Goal: Complete application form

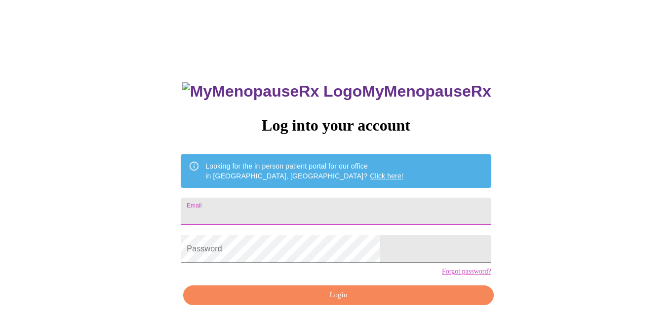
type input "[EMAIL_ADDRESS][DOMAIN_NAME]"
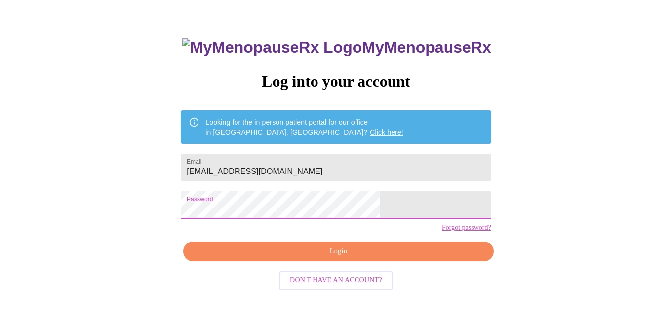
click at [326, 258] on span "Login" at bounding box center [337, 252] width 287 height 12
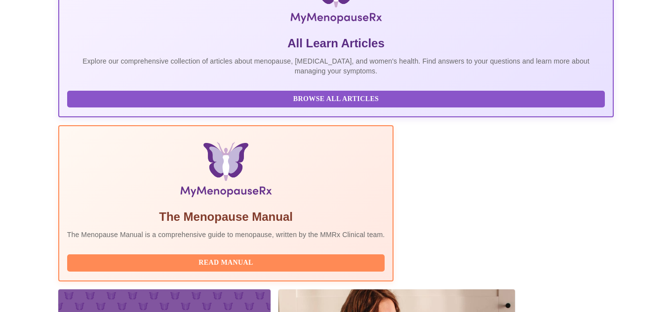
scroll to position [282, 0]
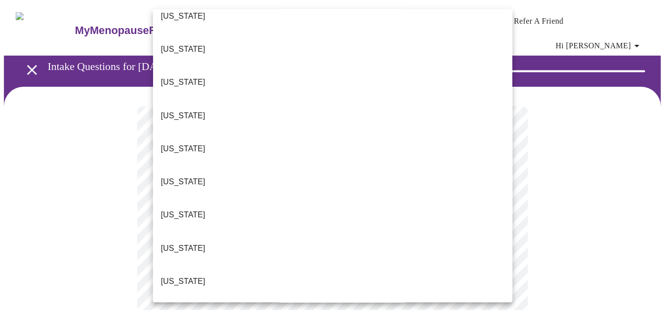
scroll to position [92, 0]
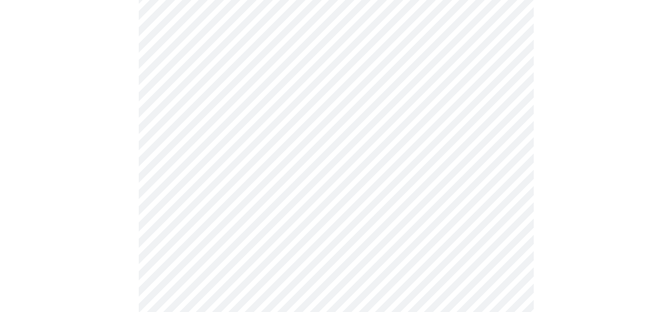
scroll to position [143, 0]
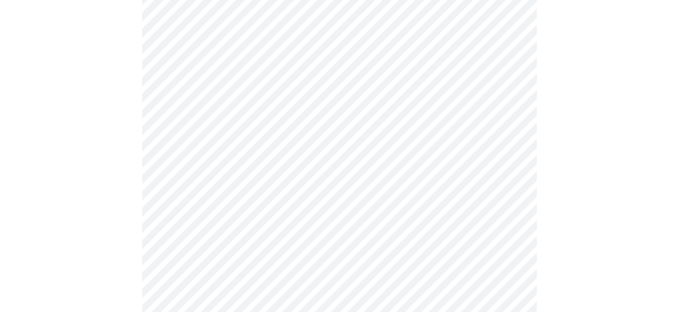
click at [344, 146] on body "MyMenopauseRx Appointments Messaging Labs 1 Uploads Medications Community Refer…" at bounding box center [339, 315] width 671 height 909
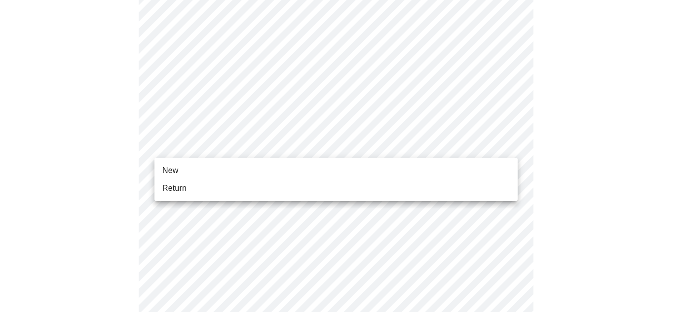
click at [283, 187] on li "Return" at bounding box center [336, 189] width 363 height 18
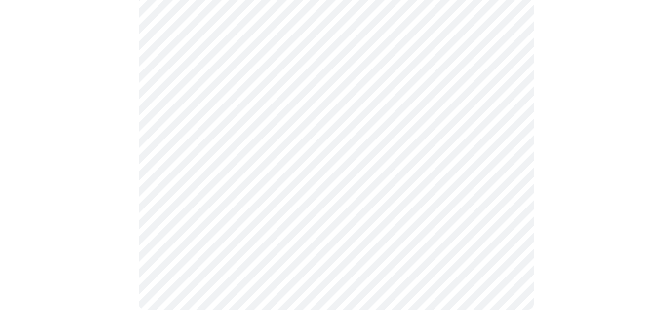
scroll to position [569, 0]
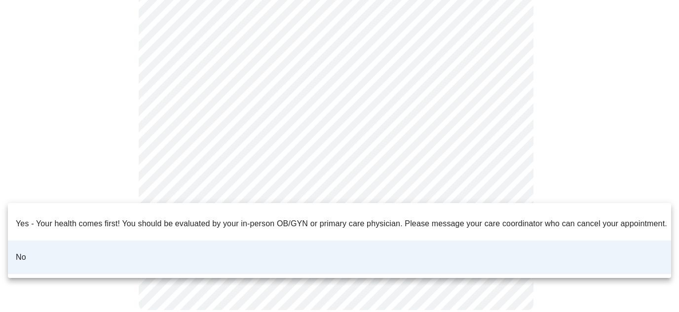
click at [459, 130] on div at bounding box center [339, 156] width 679 height 312
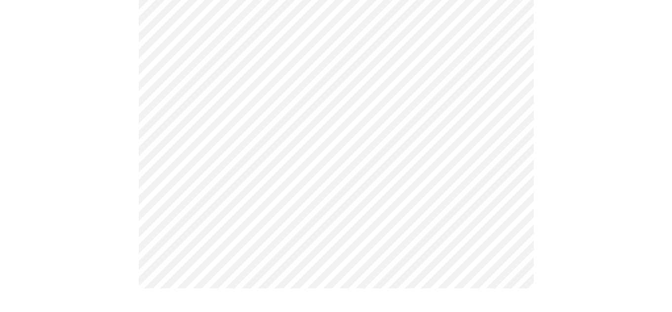
scroll to position [0, 0]
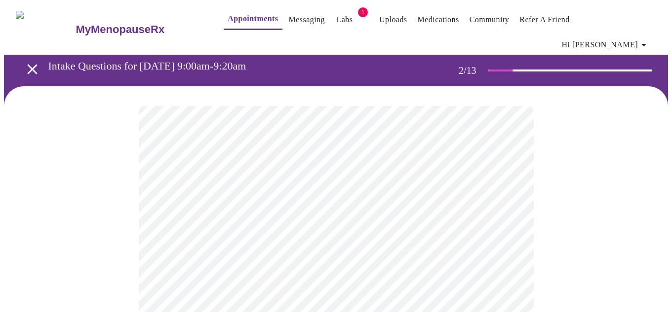
click at [391, 209] on body "MyMenopauseRx Appointments Messaging Labs 1 Uploads Medications Community Refer…" at bounding box center [336, 307] width 664 height 606
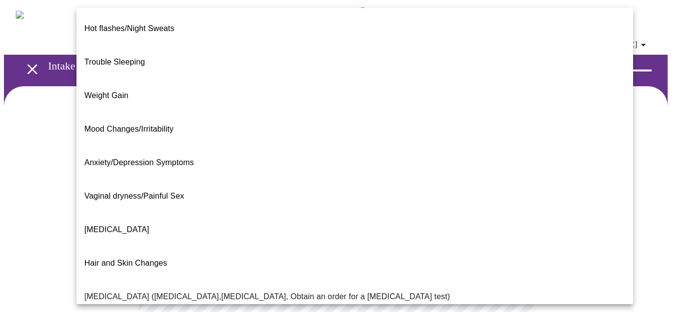
click at [224, 79] on li "Weight Gain" at bounding box center [355, 96] width 557 height 34
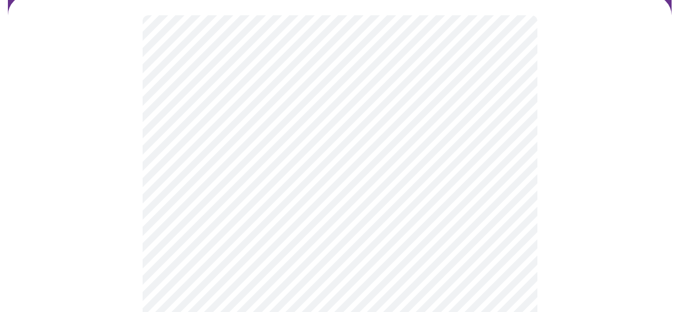
scroll to position [108, 0]
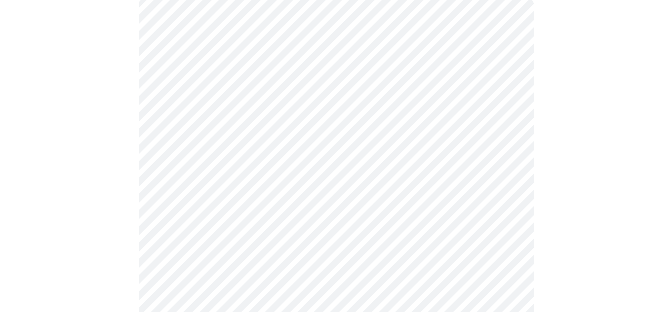
click at [495, 102] on body "MyMenopauseRx Appointments Messaging Labs 1 Uploads Medications Community Refer…" at bounding box center [336, 196] width 664 height 600
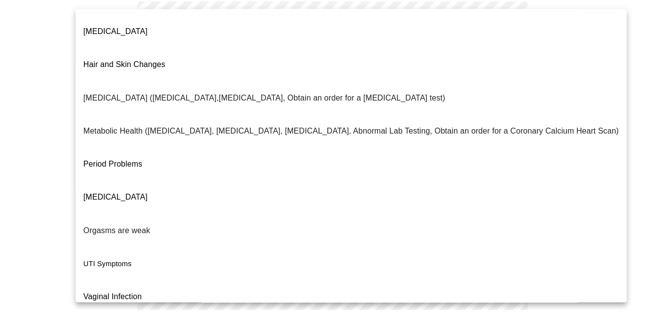
scroll to position [199, 0]
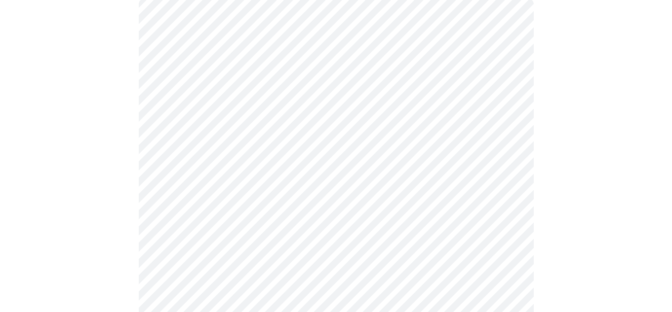
click at [418, 198] on body "MyMenopauseRx Appointments Messaging Labs 1 Uploads Medications Community Refer…" at bounding box center [336, 196] width 664 height 600
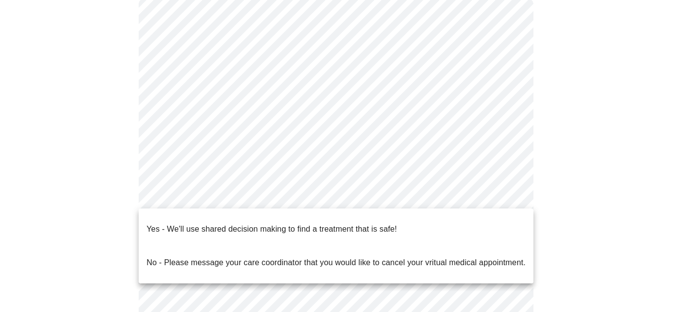
click at [396, 227] on p "Yes - We'll use shared decision making to find a treatment that is safe!" at bounding box center [272, 230] width 250 height 12
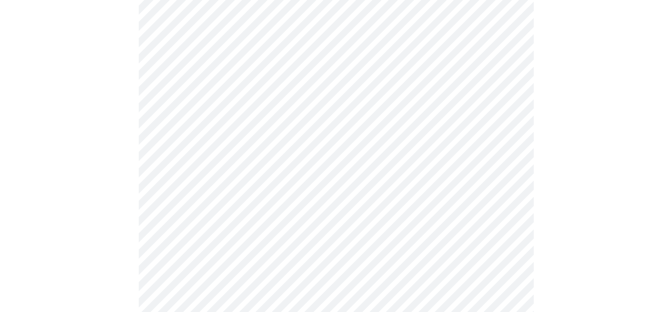
scroll to position [0, 0]
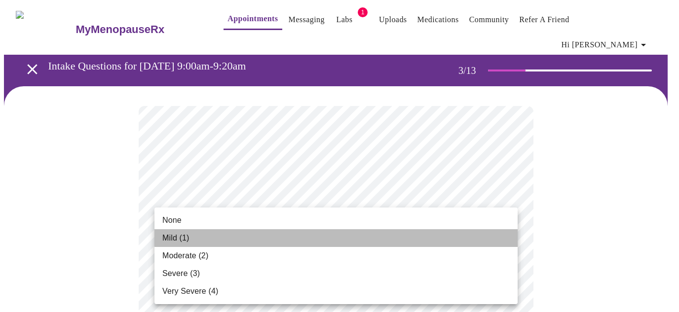
click at [281, 235] on li "Mild (1)" at bounding box center [336, 239] width 363 height 18
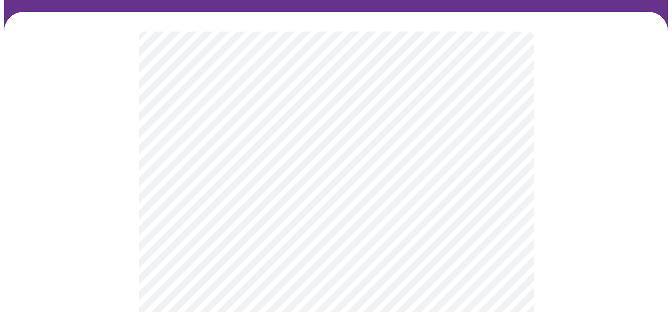
scroll to position [77, 0]
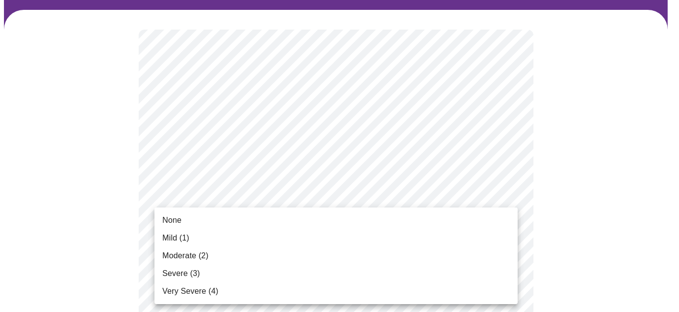
click at [277, 223] on li "None" at bounding box center [336, 221] width 363 height 18
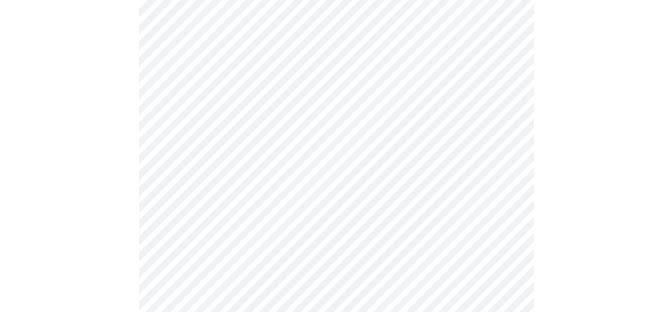
scroll to position [182, 0]
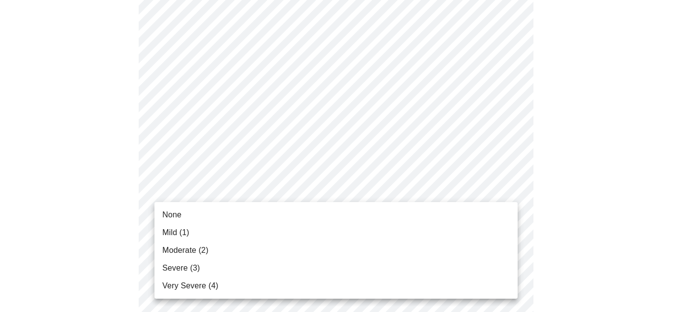
click at [271, 249] on li "Moderate (2)" at bounding box center [336, 251] width 363 height 18
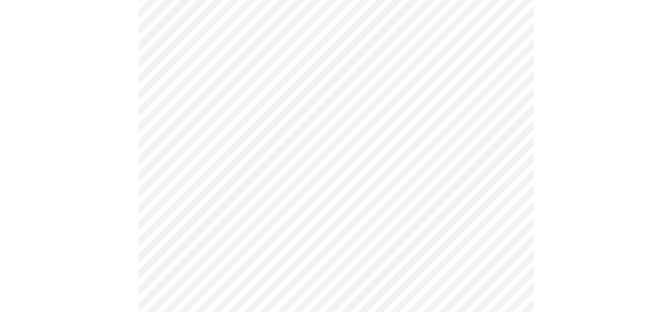
scroll to position [261, 0]
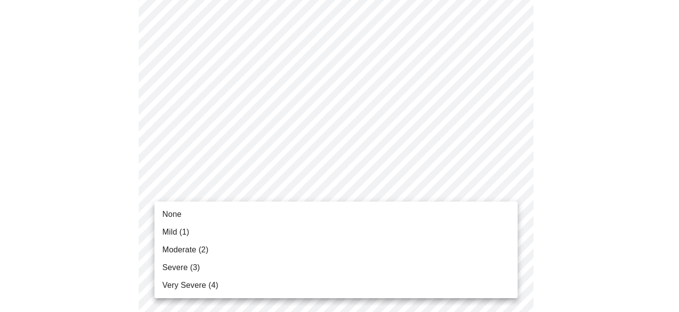
click at [298, 215] on li "None" at bounding box center [336, 215] width 363 height 18
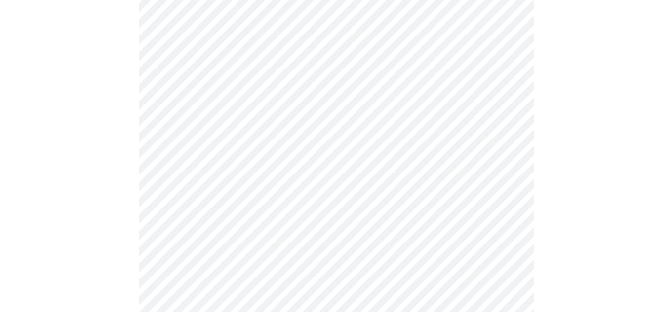
scroll to position [367, 0]
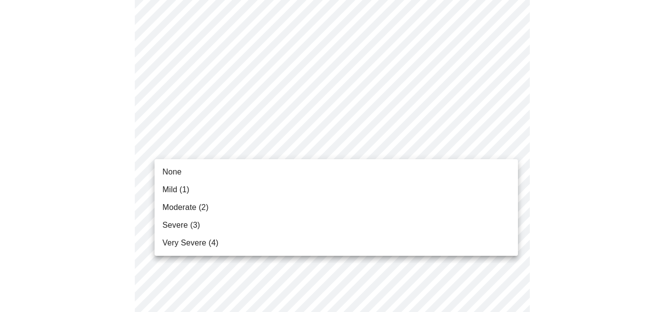
click at [313, 147] on body "MyMenopauseRx Appointments Messaging Labs 1 Uploads Medications Community Refer…" at bounding box center [336, 271] width 664 height 1268
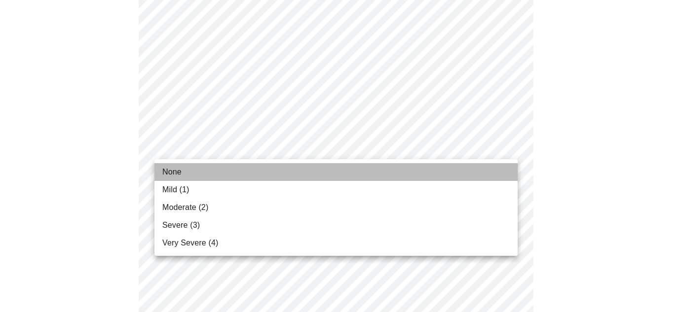
click at [312, 165] on li "None" at bounding box center [336, 172] width 363 height 18
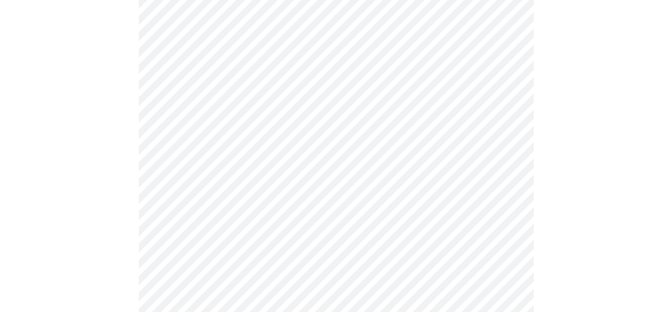
click at [307, 208] on body "MyMenopauseRx Appointments Messaging Labs 1 Uploads Medications Community Refer…" at bounding box center [336, 264] width 664 height 1255
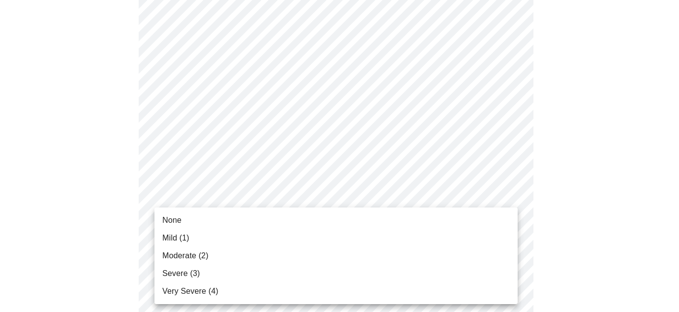
click at [303, 239] on li "Mild (1)" at bounding box center [336, 239] width 363 height 18
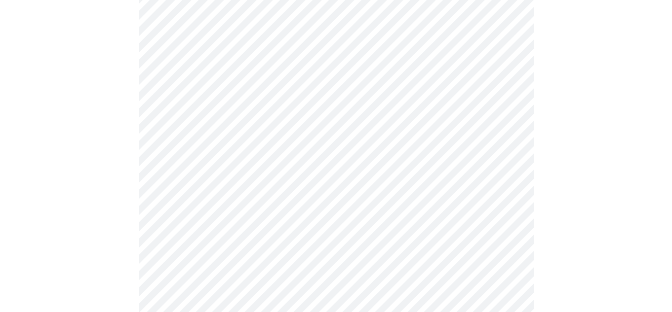
scroll to position [473, 0]
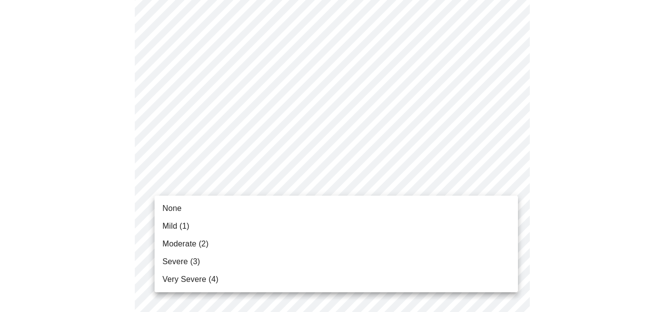
click at [319, 184] on body "MyMenopauseRx Appointments Messaging Labs 1 Uploads Medications Community Refer…" at bounding box center [336, 151] width 664 height 1241
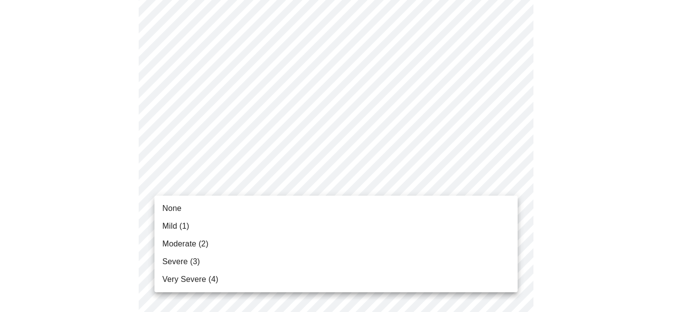
click at [311, 241] on li "Moderate (2)" at bounding box center [336, 244] width 363 height 18
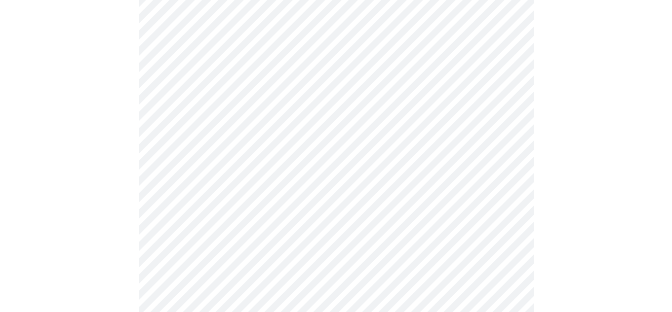
scroll to position [550, 0]
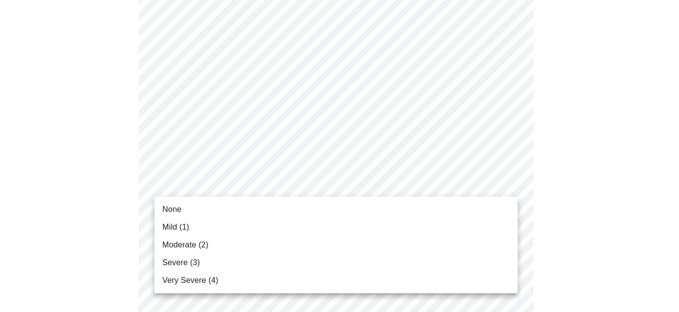
click at [311, 179] on body "MyMenopauseRx Appointments Messaging Labs 1 Uploads Medications Community Refer…" at bounding box center [339, 68] width 671 height 1228
click at [310, 211] on li "None" at bounding box center [336, 210] width 363 height 18
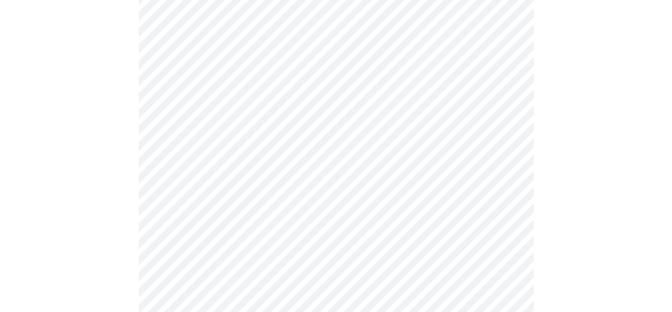
scroll to position [618, 0]
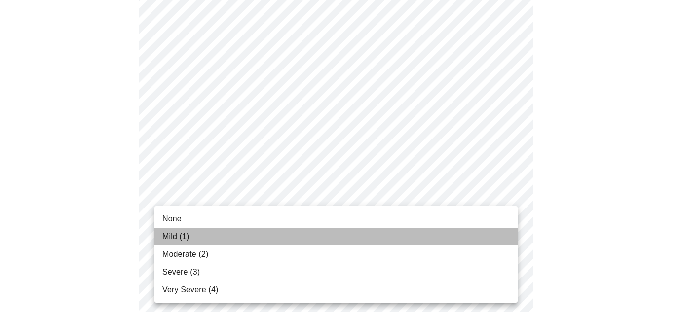
click at [290, 238] on li "Mild (1)" at bounding box center [336, 237] width 363 height 18
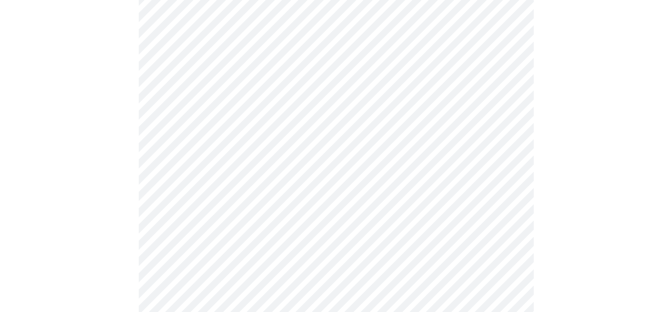
scroll to position [696, 0]
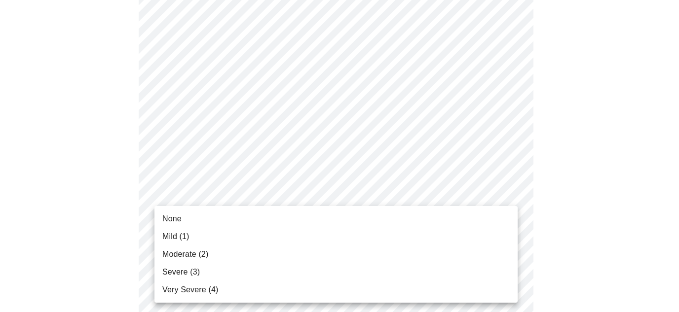
click at [305, 218] on li "None" at bounding box center [336, 219] width 363 height 18
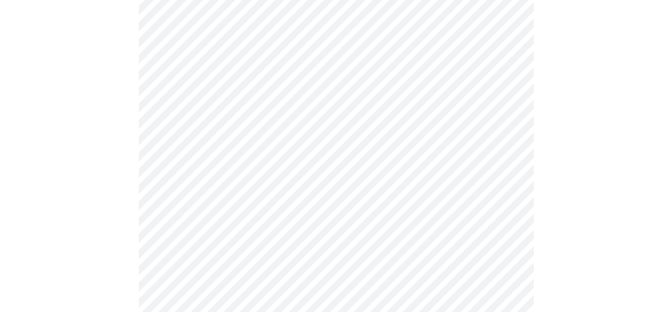
scroll to position [771, 0]
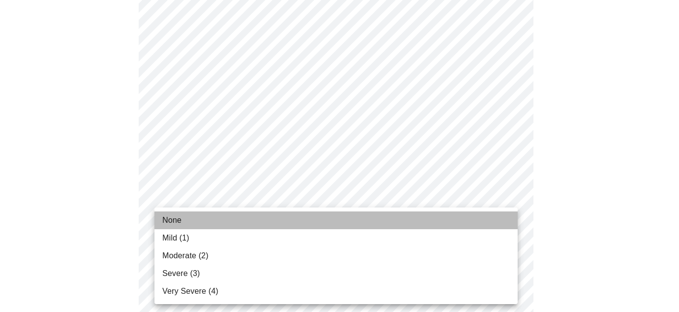
click at [289, 221] on li "None" at bounding box center [336, 221] width 363 height 18
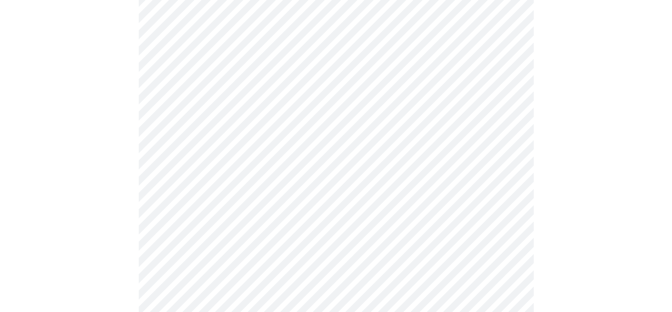
scroll to position [834, 0]
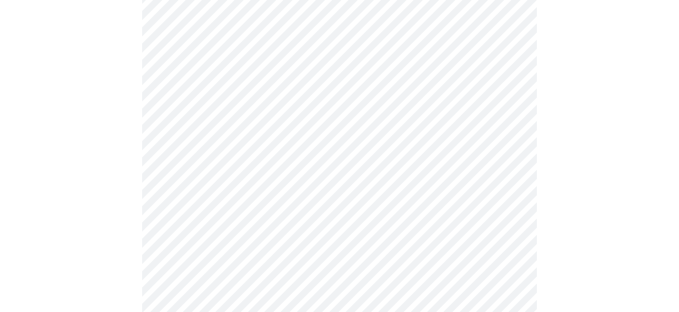
click at [270, 246] on body "MyMenopauseRx Appointments Messaging Labs 1 Uploads Medications Community Refer…" at bounding box center [339, 141] width 671 height 986
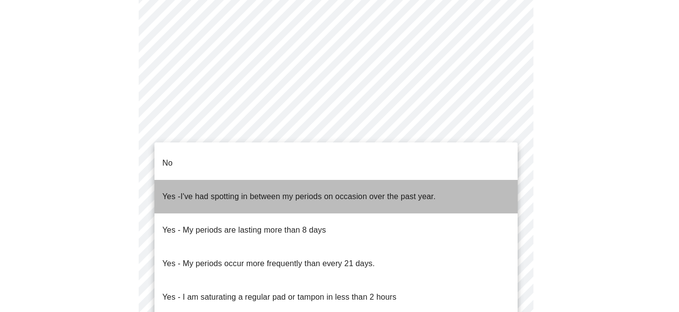
click at [267, 189] on span "Yes - I've had spotting in between my periods on occasion over the past year." at bounding box center [298, 197] width 273 height 28
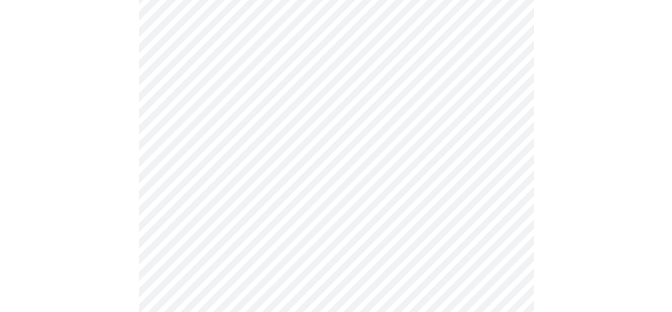
scroll to position [523, 0]
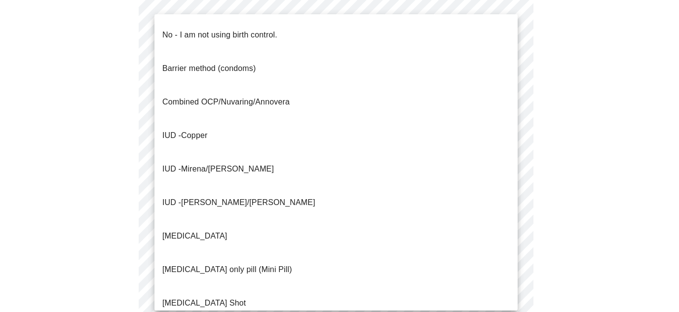
click at [222, 264] on p "[MEDICAL_DATA] only pill (Mini Pill)" at bounding box center [227, 270] width 130 height 12
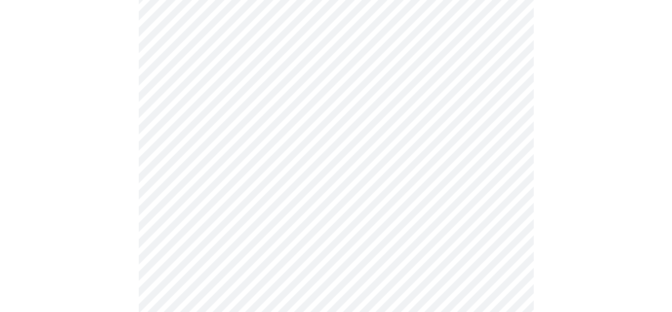
scroll to position [557, 0]
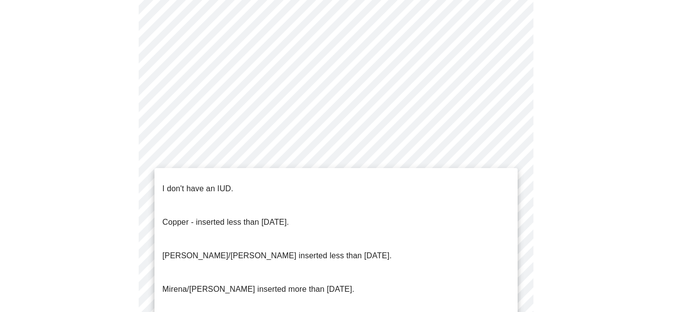
click at [304, 188] on li "I don't have an IUD." at bounding box center [336, 189] width 363 height 34
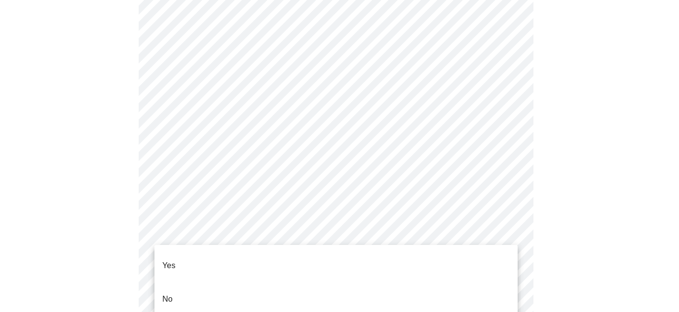
click at [305, 262] on li "Yes" at bounding box center [336, 266] width 363 height 34
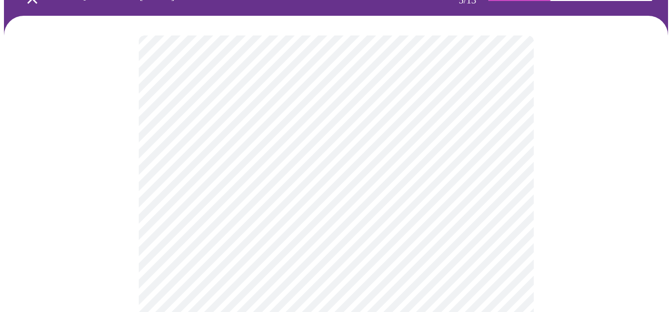
scroll to position [72, 0]
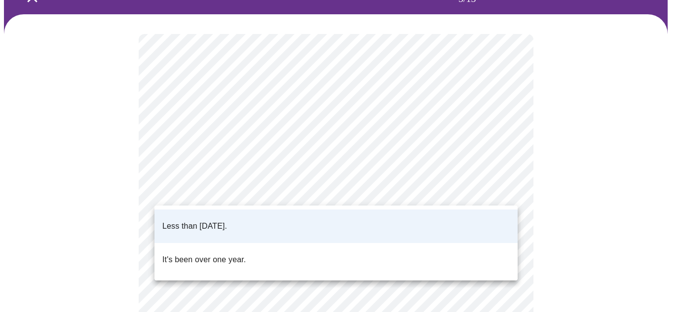
click at [508, 189] on body "MyMenopauseRx Appointments Messaging Labs 1 Uploads Medications Community Refer…" at bounding box center [339, 303] width 671 height 743
click at [461, 216] on li "Less than [DATE]." at bounding box center [336, 227] width 363 height 34
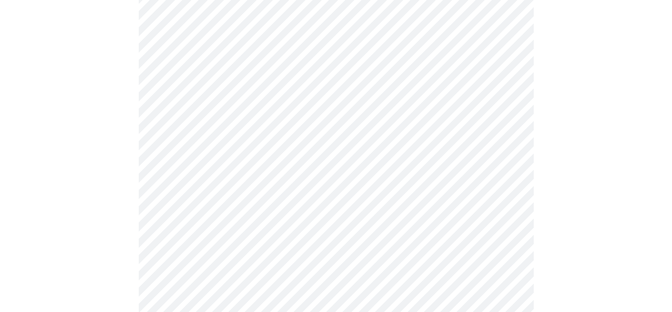
scroll to position [147, 0]
click at [508, 196] on body "MyMenopauseRx Appointments Messaging Labs 1 Uploads Medications Community Refer…" at bounding box center [336, 228] width 664 height 743
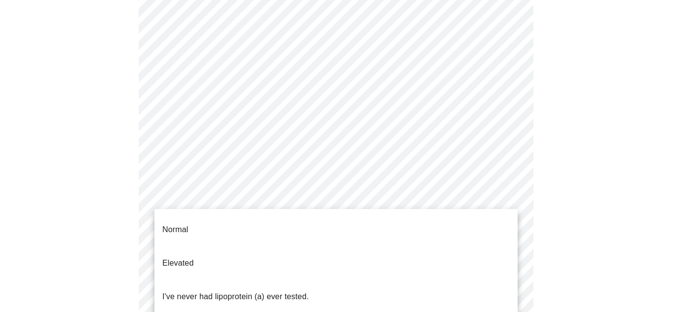
click at [454, 227] on li "Normal" at bounding box center [336, 230] width 363 height 34
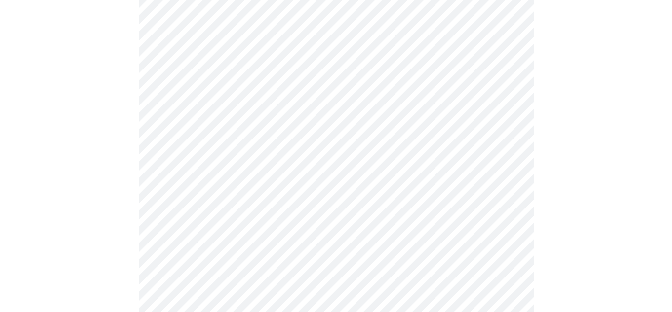
scroll to position [2599, 0]
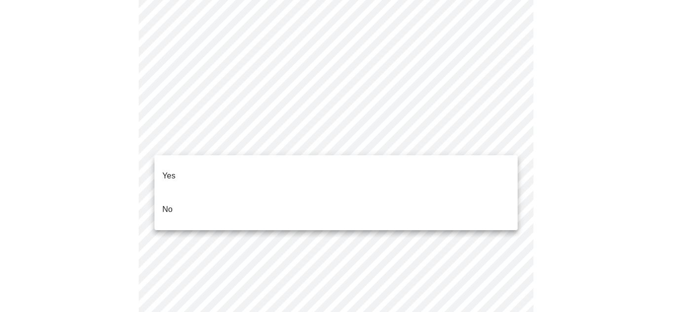
click at [288, 195] on li "No" at bounding box center [336, 210] width 363 height 34
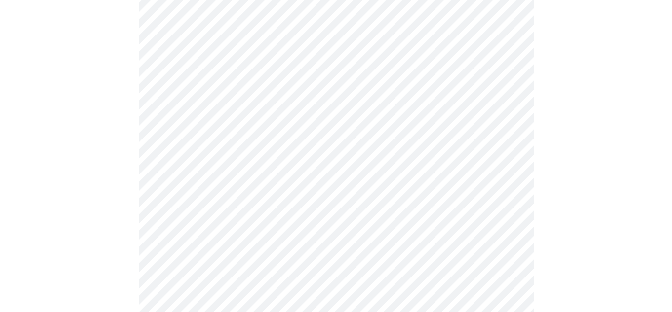
scroll to position [2718, 0]
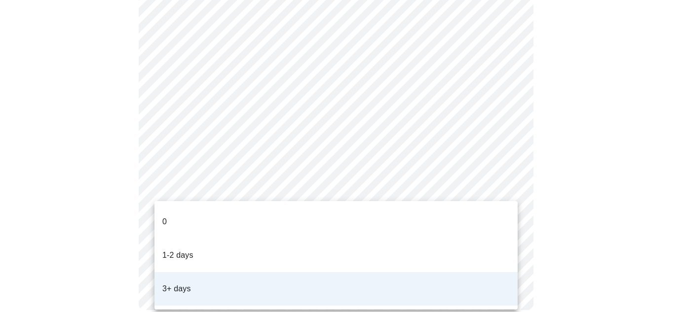
click at [240, 241] on li "1-2 days" at bounding box center [336, 256] width 363 height 34
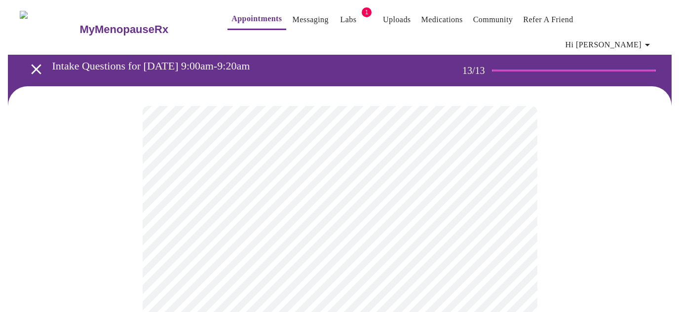
scroll to position [0, 0]
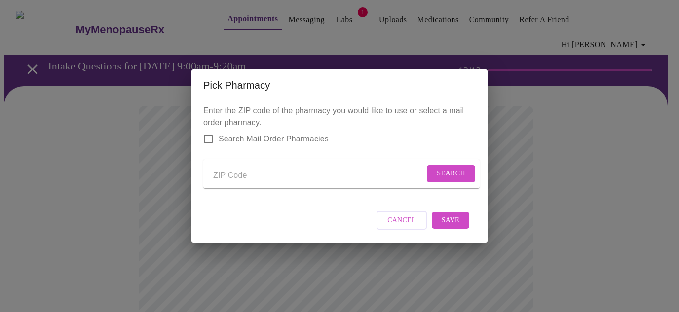
click at [323, 174] on input "Send a message to your care team" at bounding box center [318, 176] width 211 height 16
type input "60123"
